Goal: Task Accomplishment & Management: Manage account settings

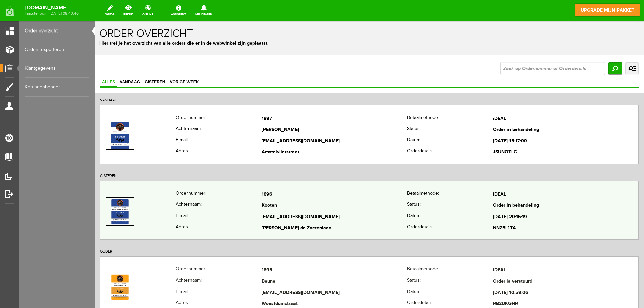
click at [315, 214] on td "[EMAIL_ADDRESS][DOMAIN_NAME]" at bounding box center [333, 217] width 145 height 11
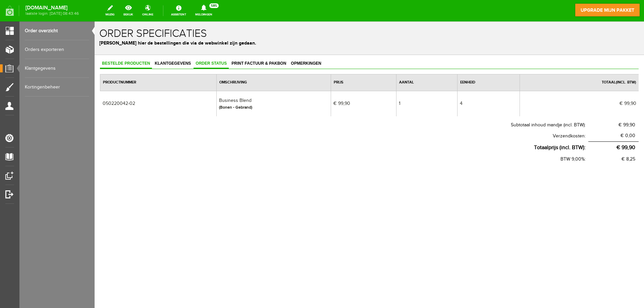
click at [214, 61] on link "Order status" at bounding box center [210, 64] width 35 height 10
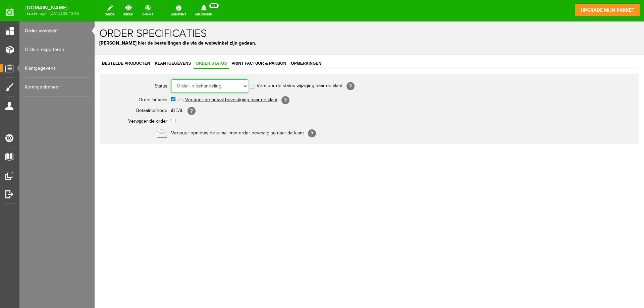
click at [220, 85] on select "Order niet afgerond Nieuw Order in behandeling Wacht op leverancier Wacht op be…" at bounding box center [209, 85] width 77 height 13
select select "5"
click at [171, 79] on select "Order niet afgerond Nieuw Order in behandeling Wacht op leverancier Wacht op be…" at bounding box center [209, 85] width 77 height 13
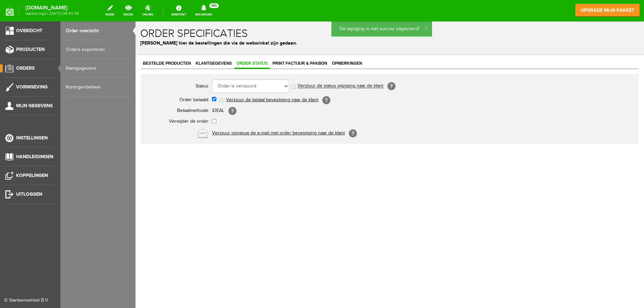
click at [18, 65] on link "Orders" at bounding box center [27, 68] width 55 height 8
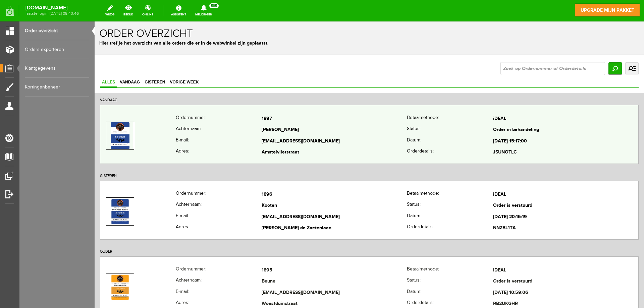
click at [331, 135] on td "[PERSON_NAME]" at bounding box center [333, 130] width 145 height 11
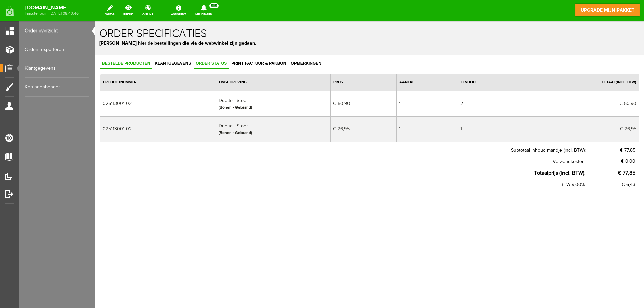
click at [213, 63] on span "Order status" at bounding box center [210, 63] width 35 height 5
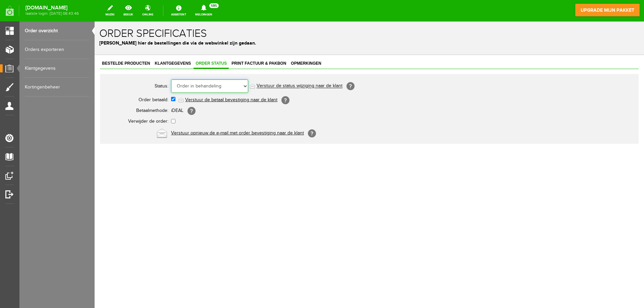
click at [218, 91] on select "Order niet afgerond Nieuw Order in behandeling Wacht op leverancier Wacht op be…" at bounding box center [209, 85] width 77 height 13
select select "5"
click at [171, 79] on select "Order niet afgerond Nieuw Order in behandeling Wacht op leverancier Wacht op be…" at bounding box center [209, 85] width 77 height 13
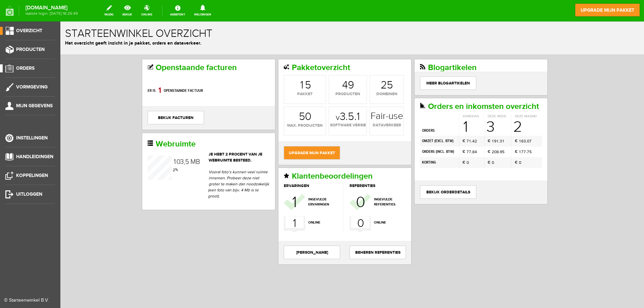
click at [31, 69] on span "Orders" at bounding box center [25, 68] width 18 height 6
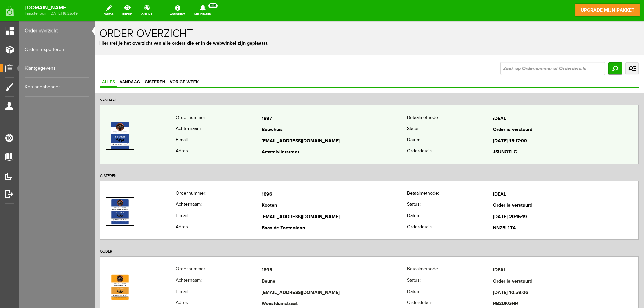
click at [334, 131] on td "[PERSON_NAME]" at bounding box center [333, 130] width 145 height 11
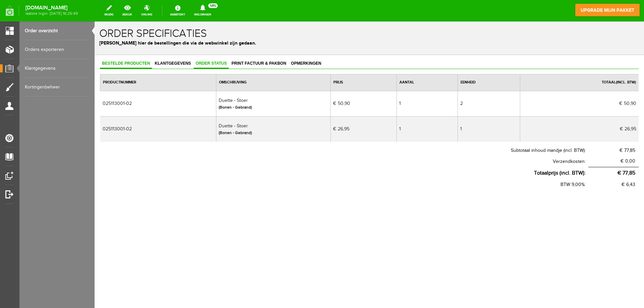
click at [210, 64] on span "Order status" at bounding box center [210, 63] width 35 height 5
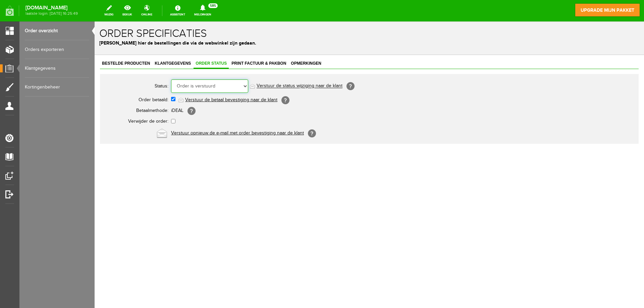
click at [217, 82] on select "Order niet afgerond Nieuw Order in behandeling Wacht op leverancier Wacht op be…" at bounding box center [209, 85] width 77 height 13
click at [248, 62] on span "Print factuur & pakbon" at bounding box center [258, 63] width 59 height 5
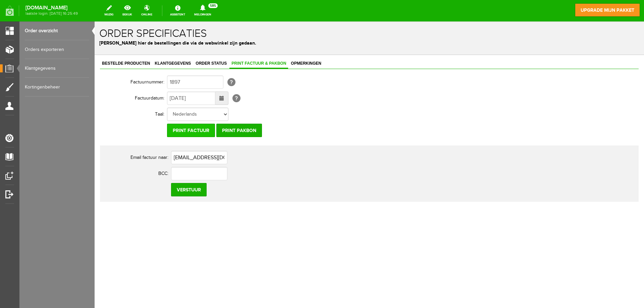
click at [196, 130] on input "Print factuur" at bounding box center [191, 130] width 48 height 13
click at [228, 130] on input "Print pakbon" at bounding box center [239, 130] width 46 height 13
click at [232, 127] on input "Print pakbon" at bounding box center [239, 130] width 46 height 13
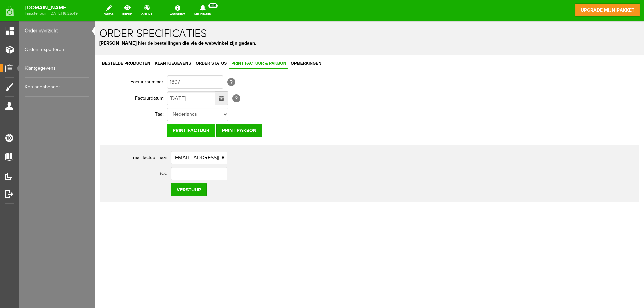
click at [200, 131] on input "Print factuur" at bounding box center [191, 130] width 48 height 13
